Goal: Information Seeking & Learning: Learn about a topic

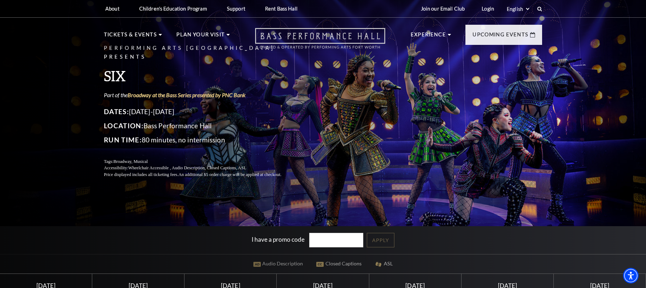
click at [272, 35] on icon "Open this option" at bounding box center [320, 38] width 130 height 21
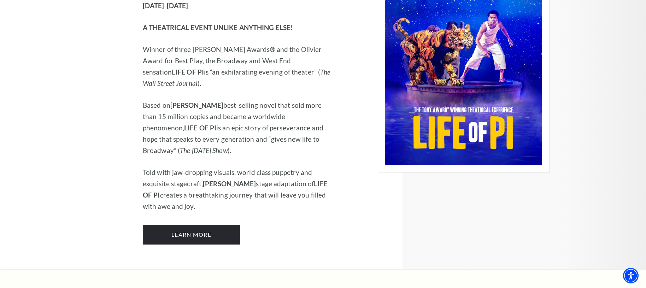
scroll to position [835, 0]
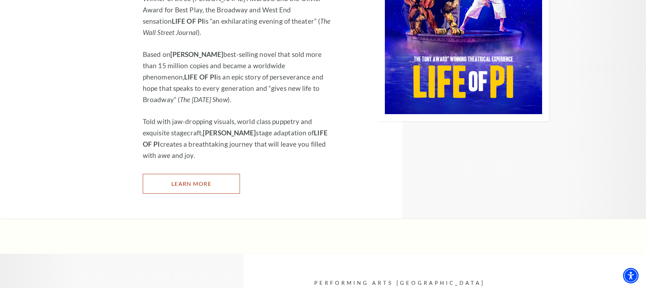
click at [206, 174] on link "Learn More" at bounding box center [191, 184] width 97 height 20
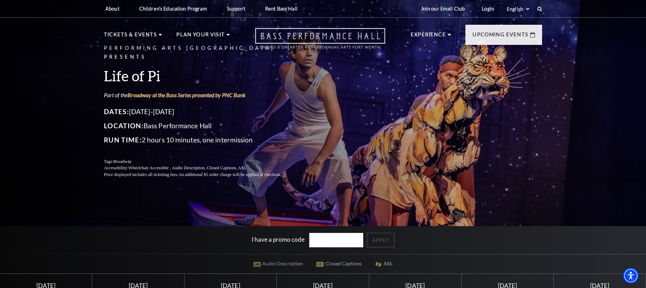
click at [340, 44] on icon "Open this option" at bounding box center [320, 38] width 130 height 21
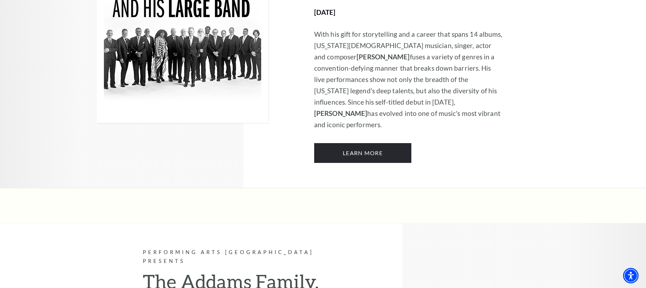
scroll to position [1234, 0]
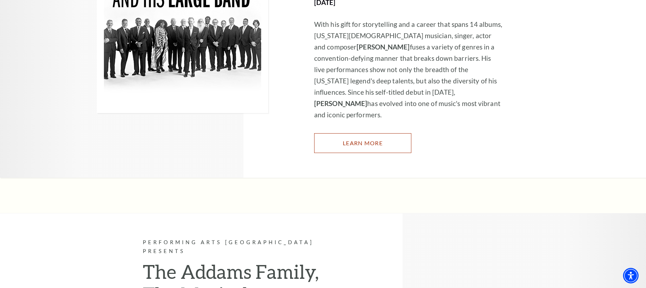
click at [336, 133] on link "Learn More" at bounding box center [362, 143] width 97 height 20
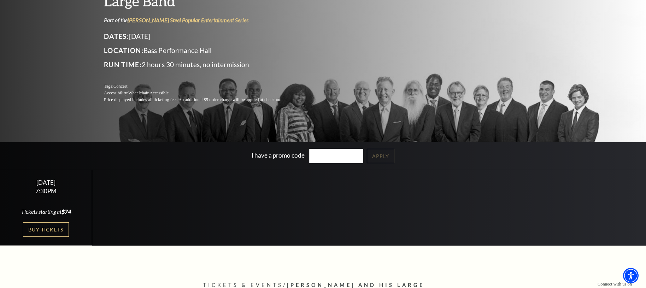
scroll to position [102, 0]
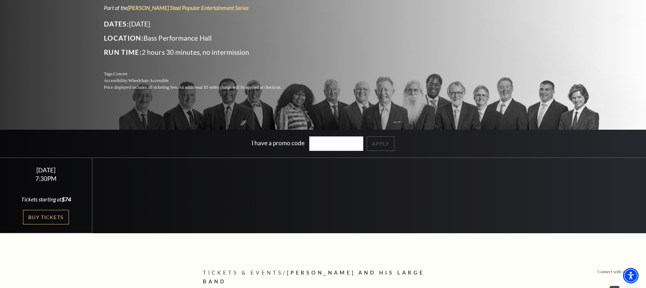
scroll to position [32, 0]
